Goal: Ask a question

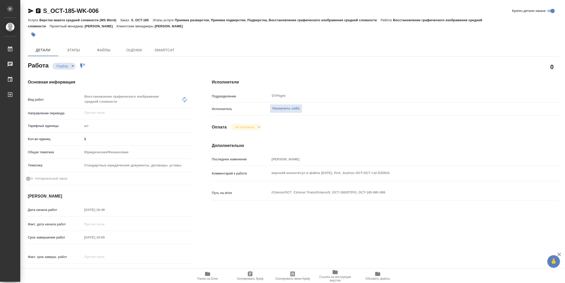
type textarea "x"
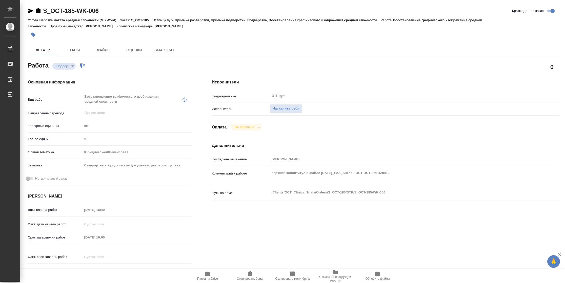
type textarea "x"
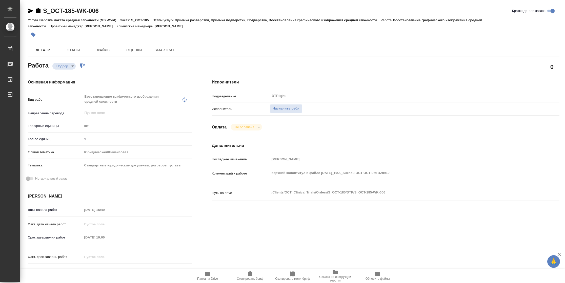
type textarea "x"
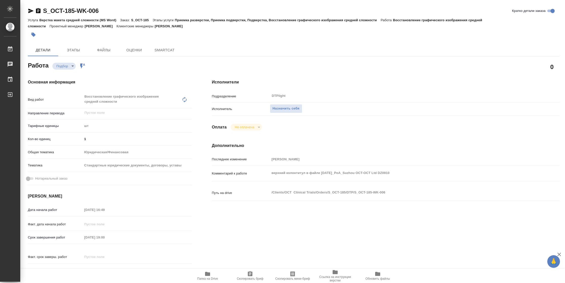
type textarea "x"
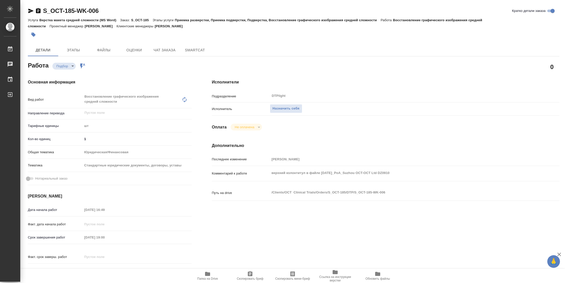
type textarea "x"
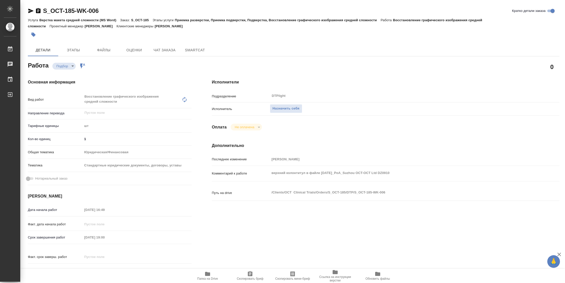
click at [210, 273] on icon "button" at bounding box center [207, 274] width 6 height 6
type textarea "x"
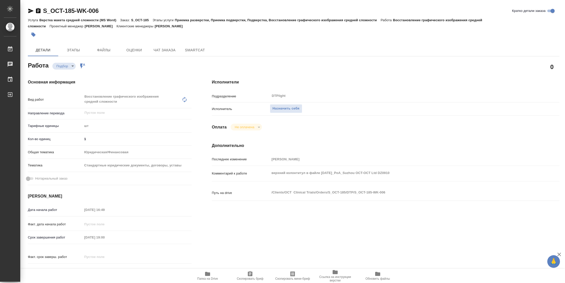
type textarea "x"
